Goal: Communication & Community: Answer question/provide support

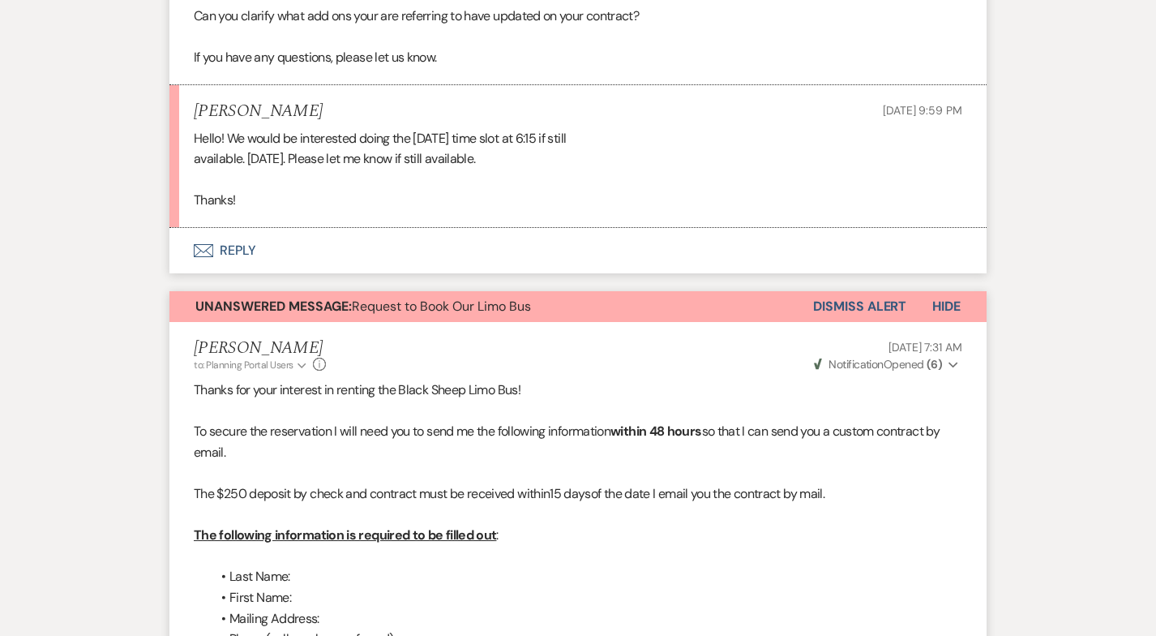
scroll to position [3150, 0]
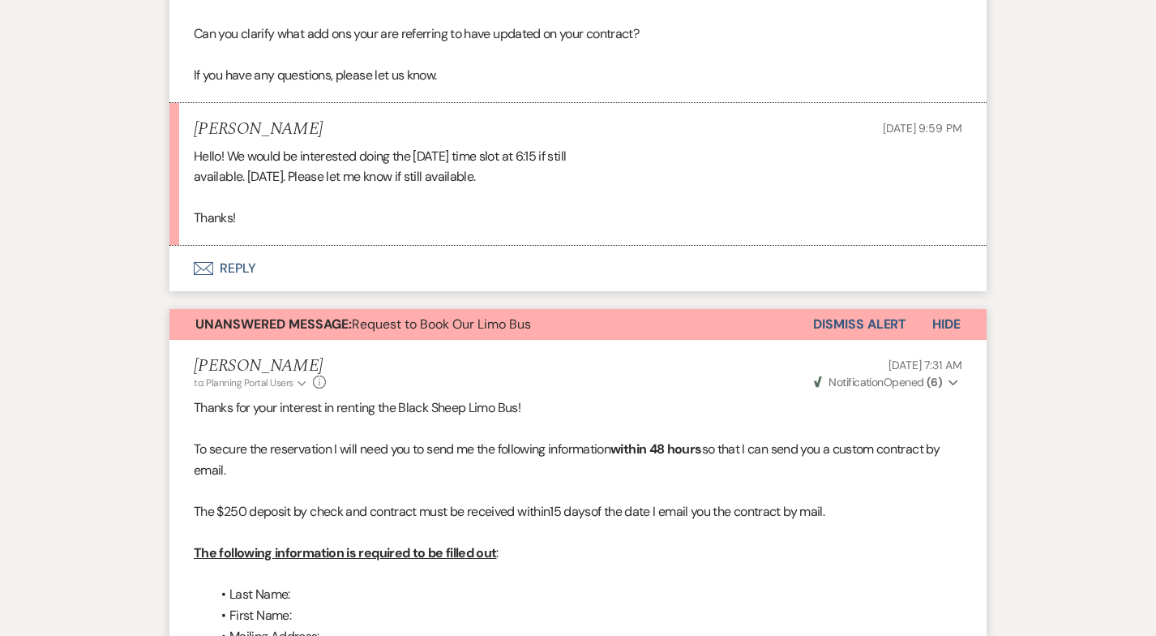
click at [221, 255] on button "Envelope Reply" at bounding box center [577, 268] width 817 height 45
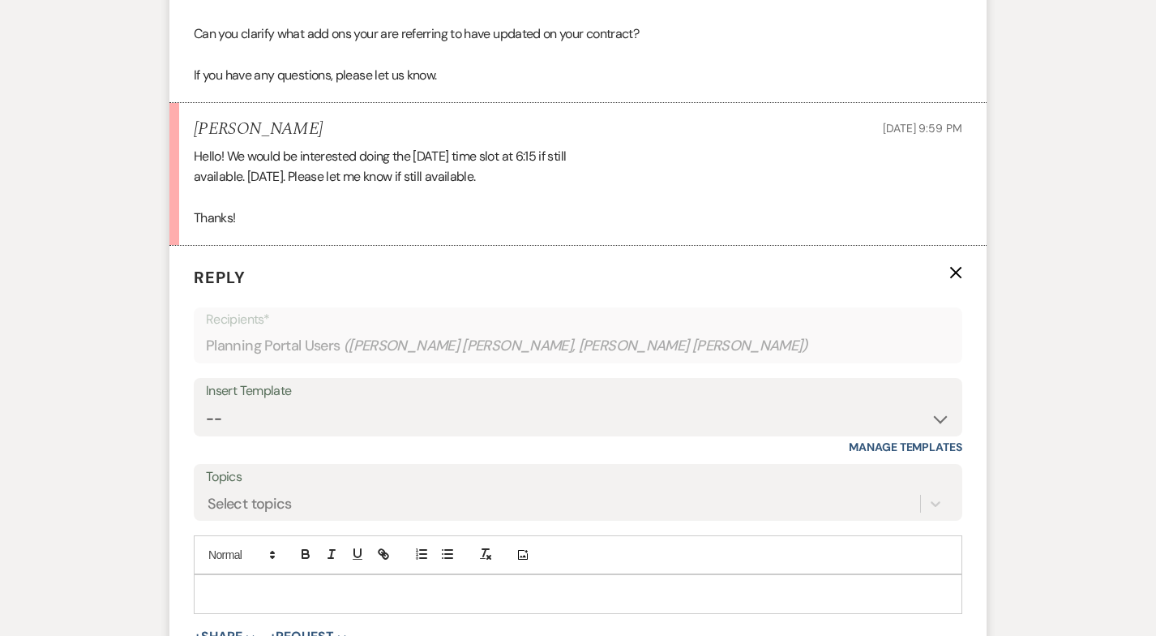
click at [236, 585] on p at bounding box center [578, 594] width 743 height 18
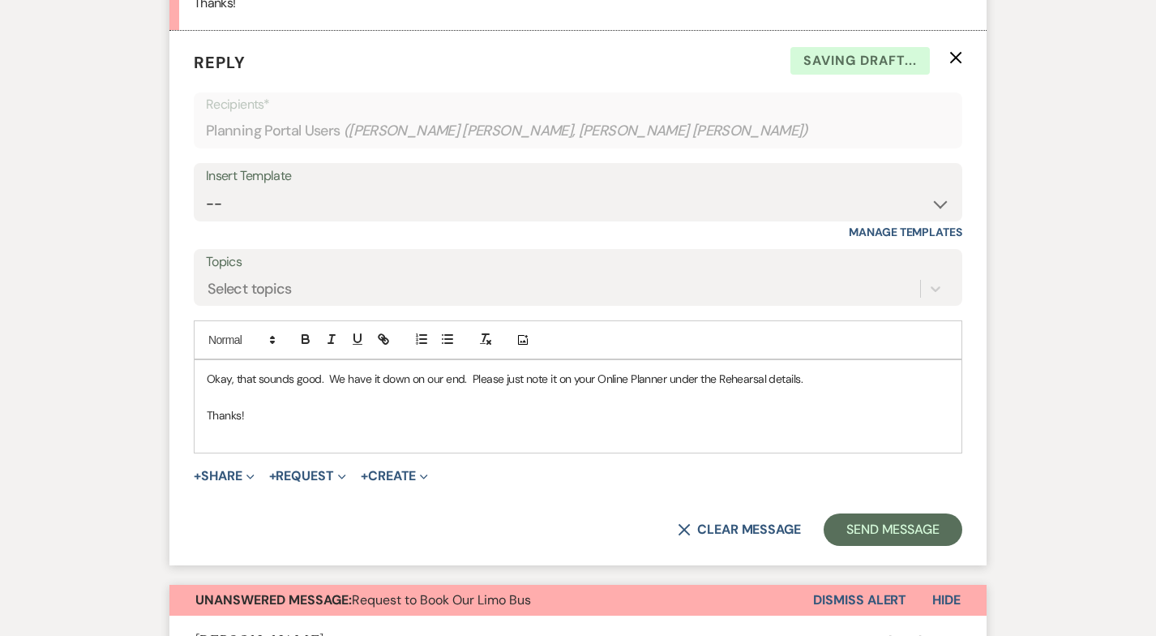
scroll to position [3385, 0]
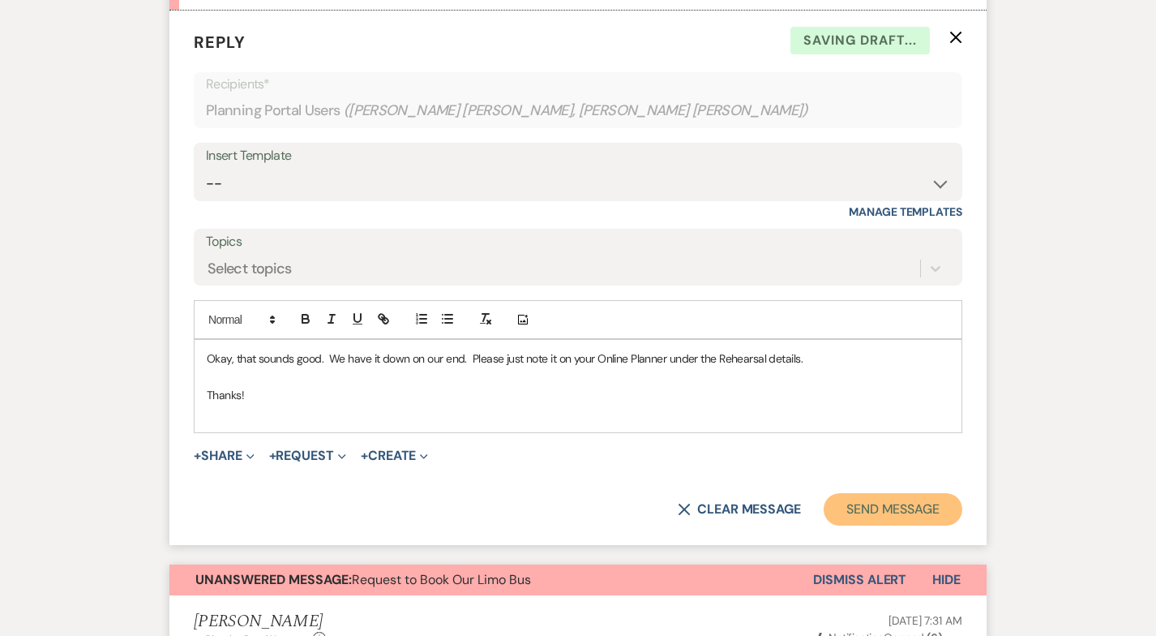
click at [872, 493] on button "Send Message" at bounding box center [893, 509] width 139 height 32
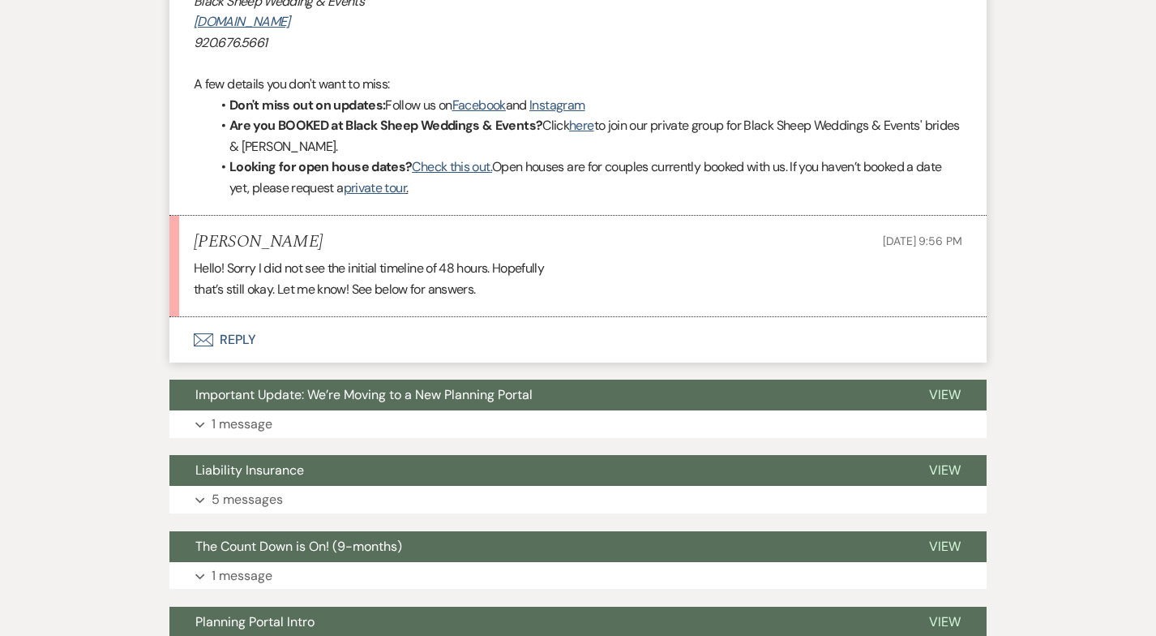
scroll to position [4516, 0]
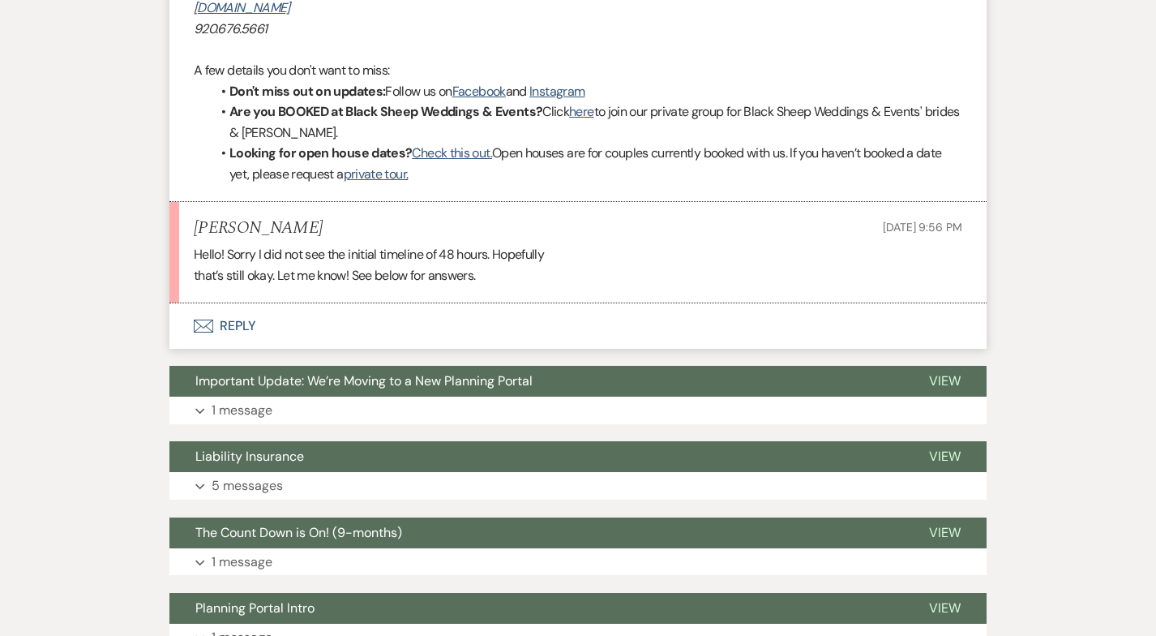
click at [246, 308] on button "Envelope Reply" at bounding box center [577, 325] width 817 height 45
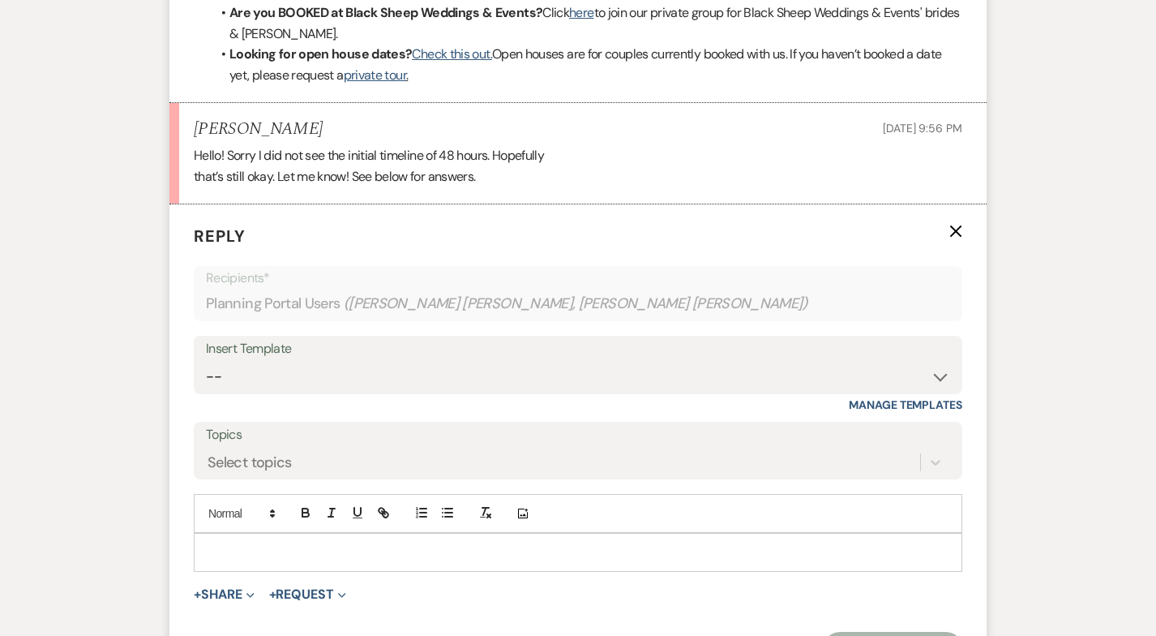
scroll to position [4617, 0]
click at [250, 542] on p at bounding box center [578, 551] width 743 height 18
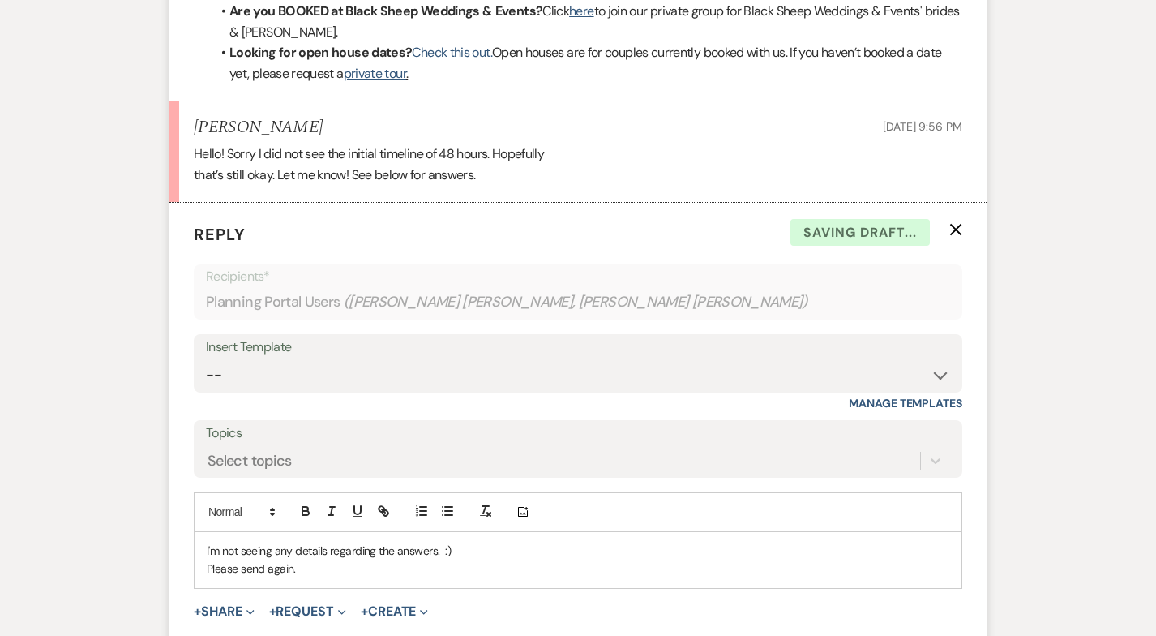
scroll to position [4704, 0]
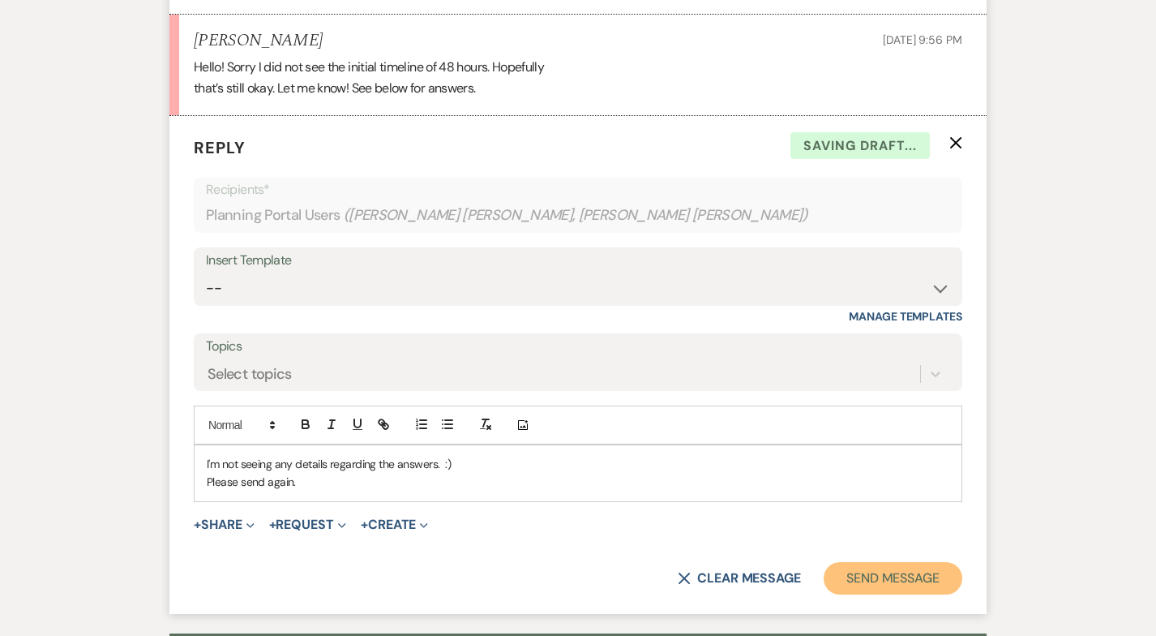
click at [899, 562] on button "Send Message" at bounding box center [893, 578] width 139 height 32
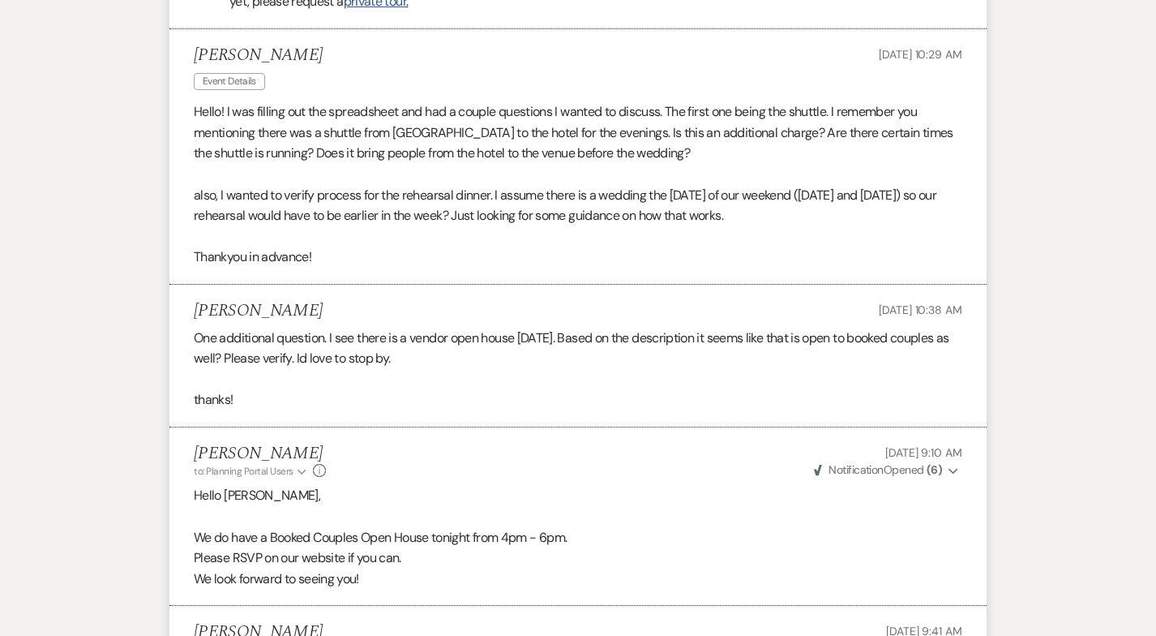
scroll to position [1111, 0]
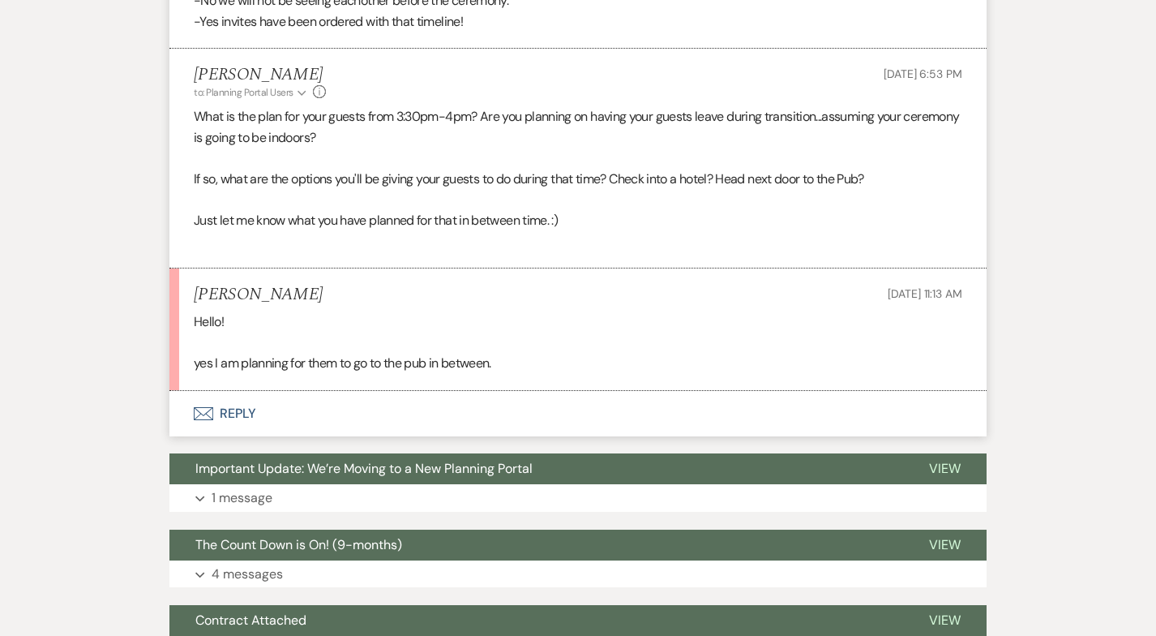
scroll to position [1105, 0]
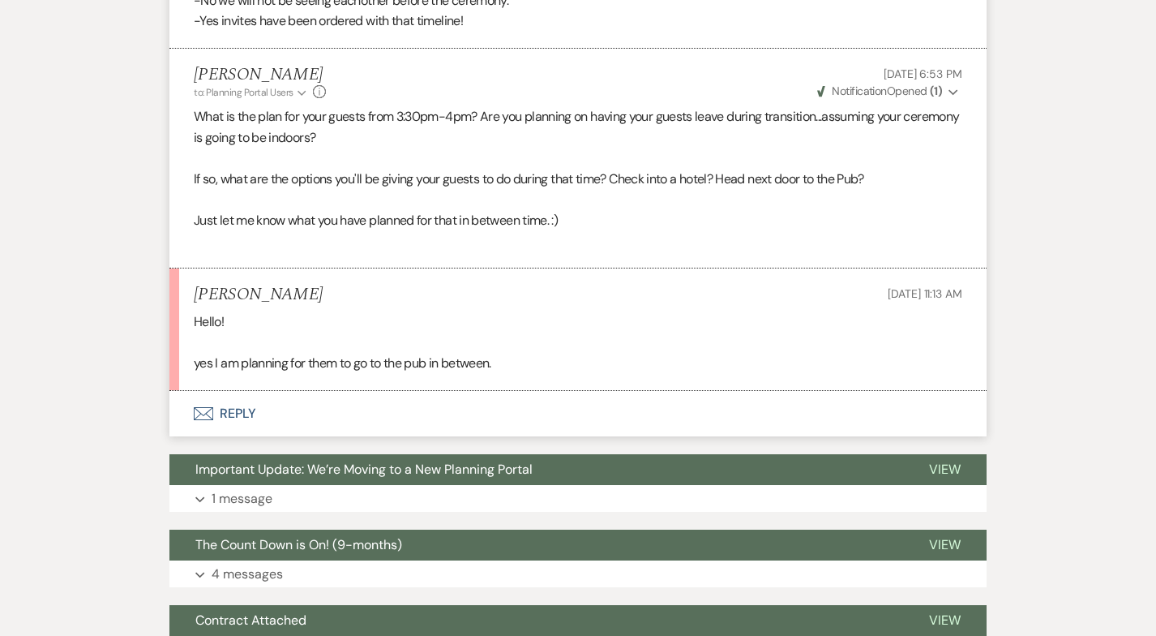
click at [233, 421] on button "Envelope Reply" at bounding box center [577, 413] width 817 height 45
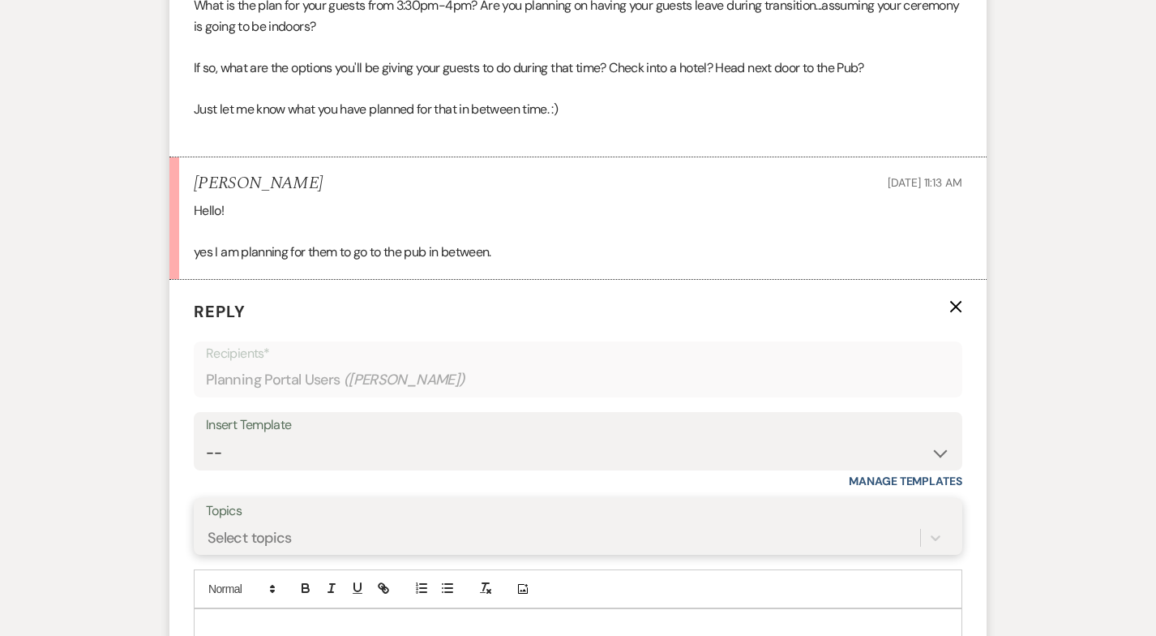
click at [277, 529] on div "Select topics" at bounding box center [578, 537] width 745 height 31
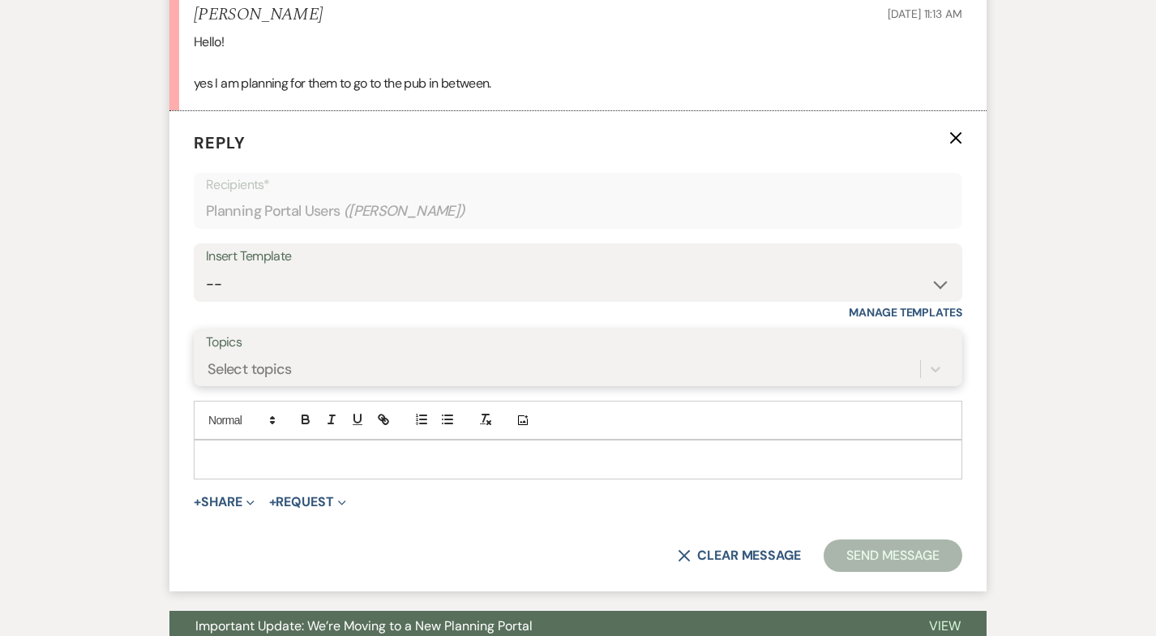
scroll to position [1390, 0]
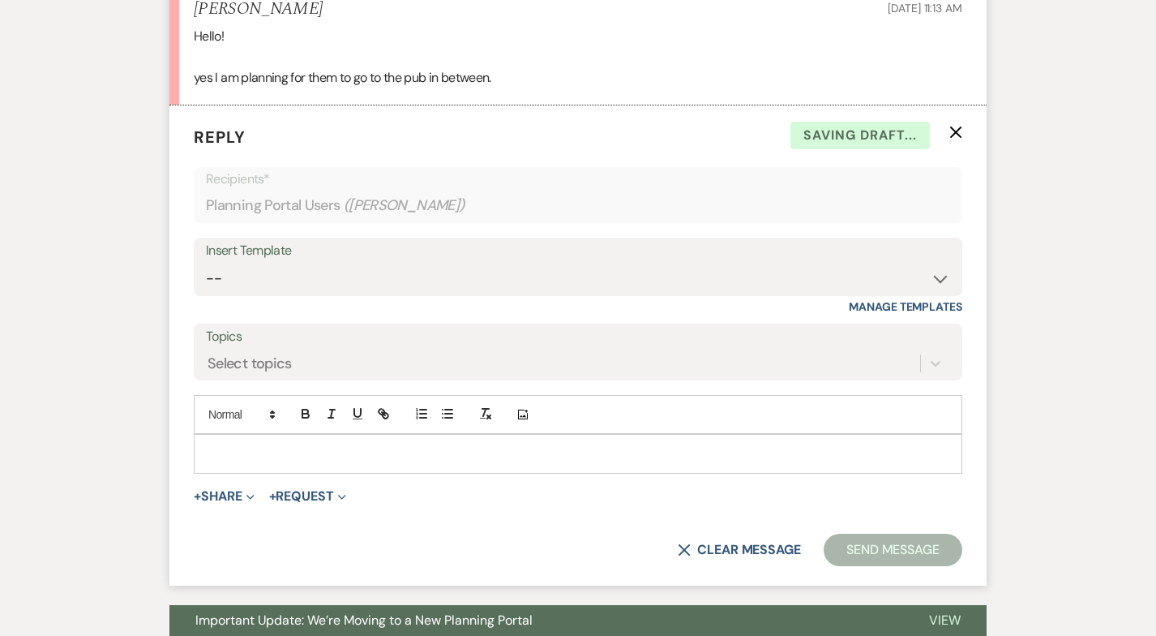
click at [205, 449] on div at bounding box center [578, 453] width 767 height 37
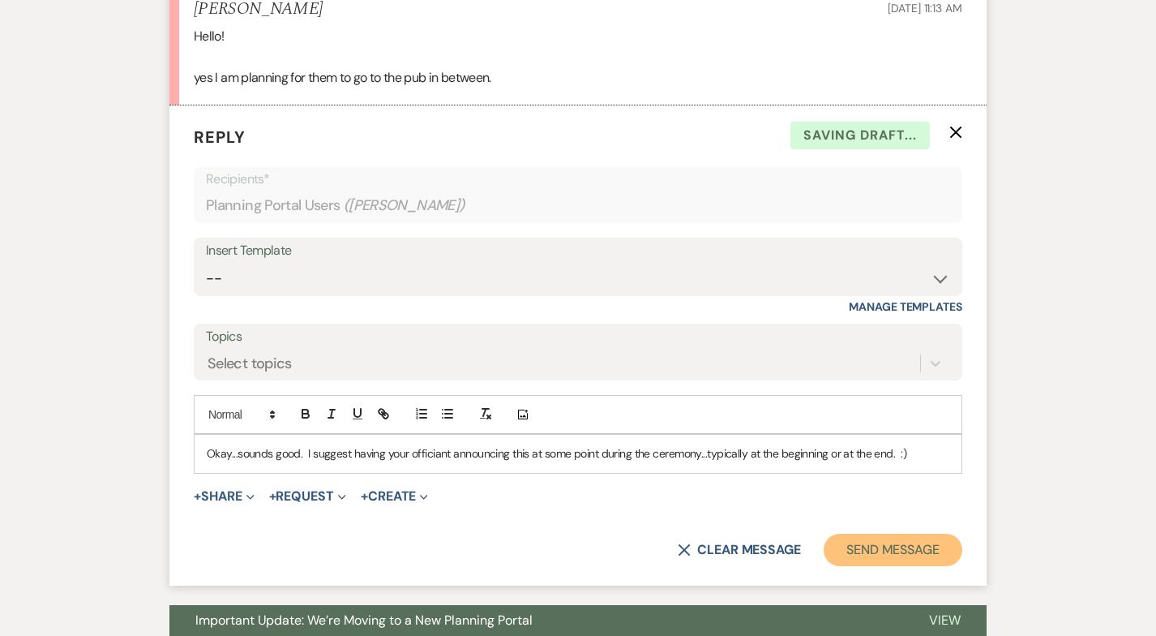
click at [879, 536] on button "Send Message" at bounding box center [893, 550] width 139 height 32
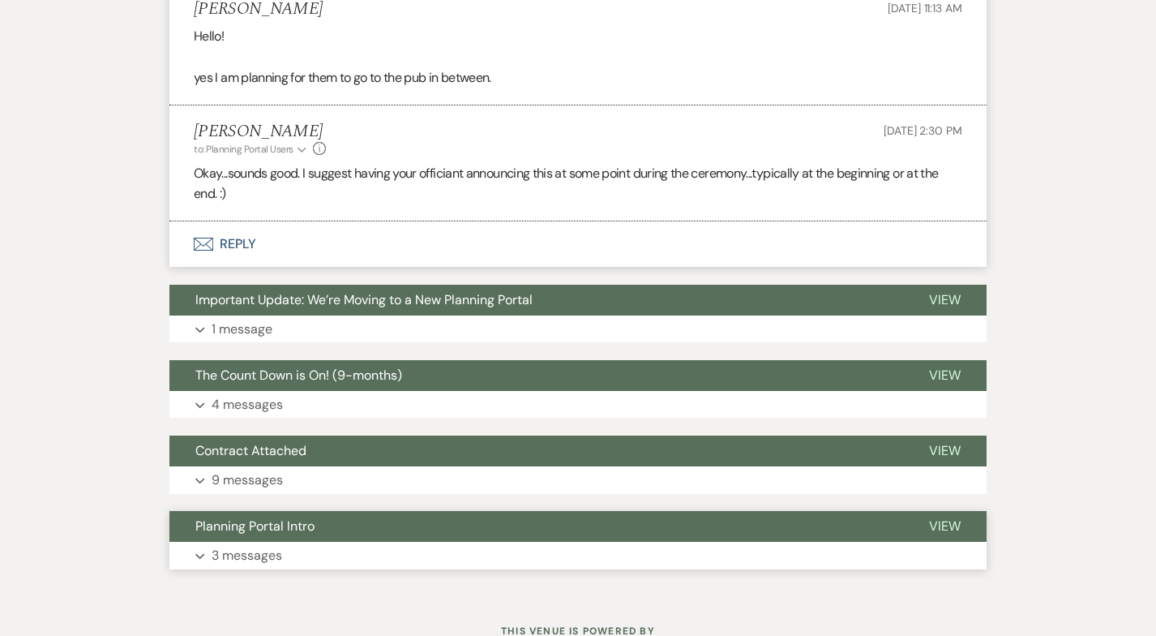
drag, startPoint x: 879, startPoint y: 536, endPoint x: 885, endPoint y: 551, distance: 15.7
click at [885, 551] on div "Planning Portal Intro View Expand 3 messages" at bounding box center [577, 540] width 817 height 58
